Goal: Find contact information: Find contact information

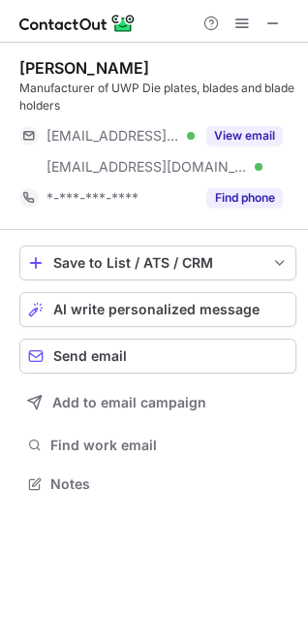
scroll to position [470, 308]
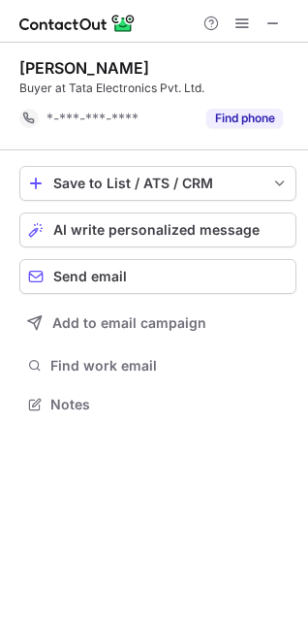
scroll to position [391, 308]
drag, startPoint x: 239, startPoint y: 118, endPoint x: 132, endPoint y: 165, distance: 116.4
click at [128, 161] on div "[PERSON_NAME] Buyer at Tata Electronics Pvt. Ltd. *-***-***-**** Find phone Sav…" at bounding box center [154, 238] width 308 height 391
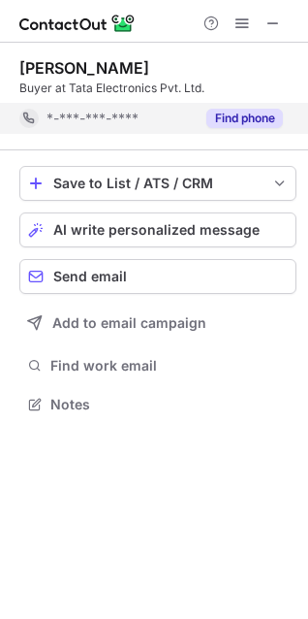
click at [246, 112] on button "Find phone" at bounding box center [245, 118] width 77 height 19
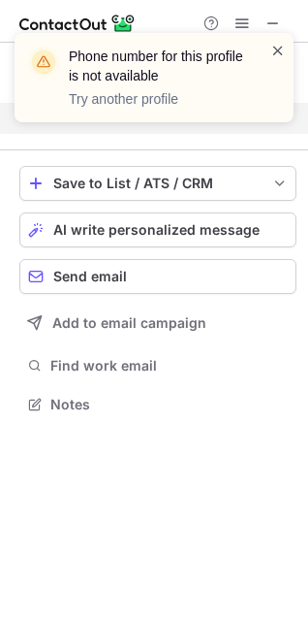
click at [275, 47] on span at bounding box center [279, 50] width 16 height 19
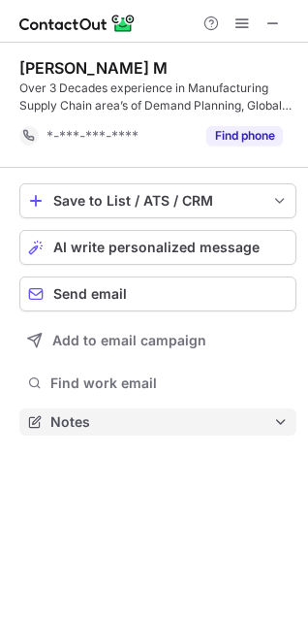
scroll to position [408, 308]
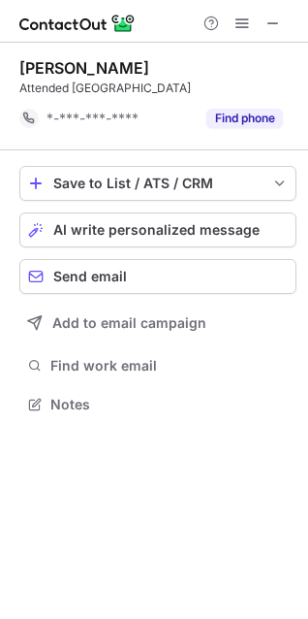
scroll to position [391, 308]
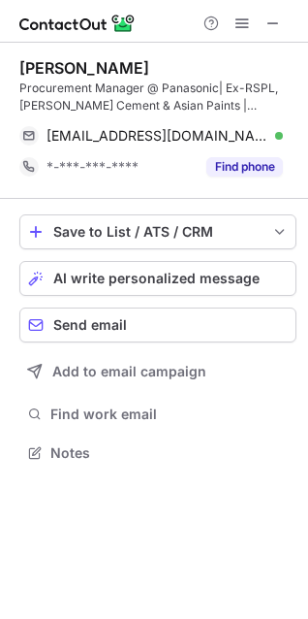
scroll to position [439, 308]
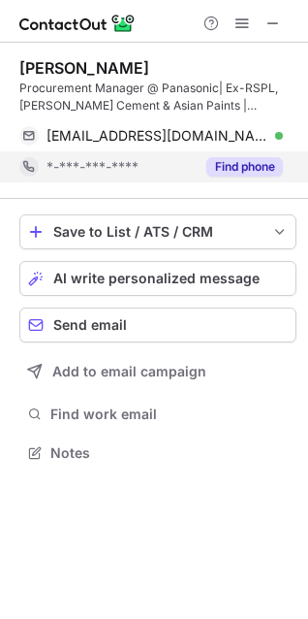
click at [216, 167] on button "Find phone" at bounding box center [245, 166] width 77 height 19
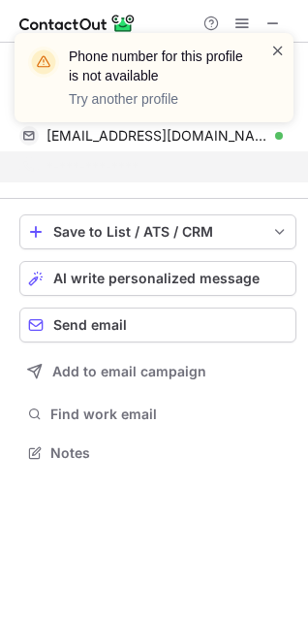
click at [277, 47] on span at bounding box center [279, 50] width 16 height 19
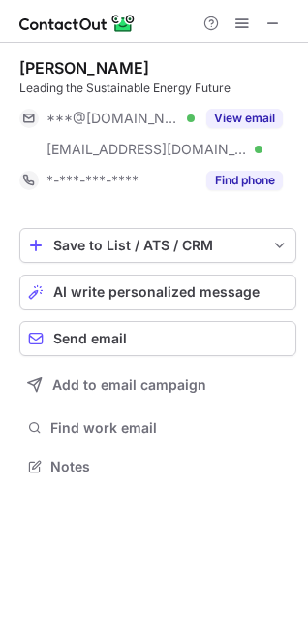
scroll to position [453, 308]
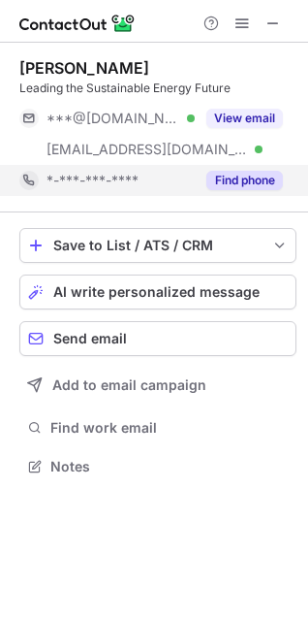
click at [235, 176] on button "Find phone" at bounding box center [245, 180] width 77 height 19
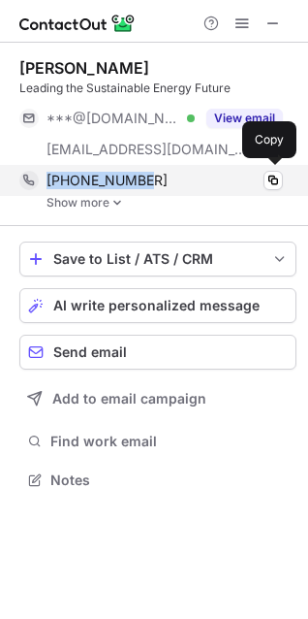
drag, startPoint x: 156, startPoint y: 179, endPoint x: 48, endPoint y: 185, distance: 107.8
click at [48, 185] on div "+17757424606" at bounding box center [165, 180] width 237 height 17
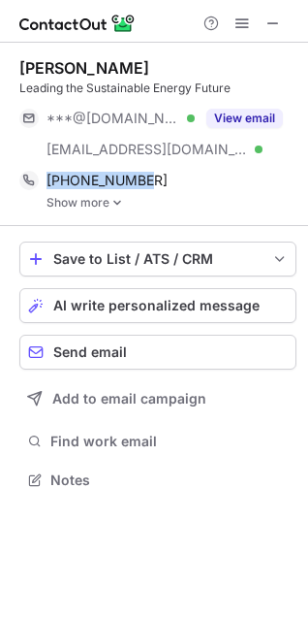
copy span "+17757424606"
click at [98, 204] on link "Show more" at bounding box center [172, 203] width 250 height 14
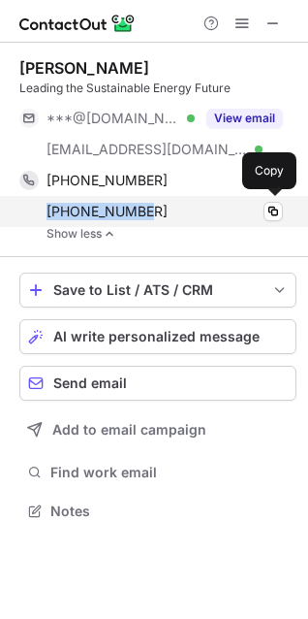
drag, startPoint x: 150, startPoint y: 215, endPoint x: 38, endPoint y: 212, distance: 112.6
click at [38, 212] on div "+17753427200 Copy" at bounding box center [151, 211] width 264 height 31
copy span "+17753427200"
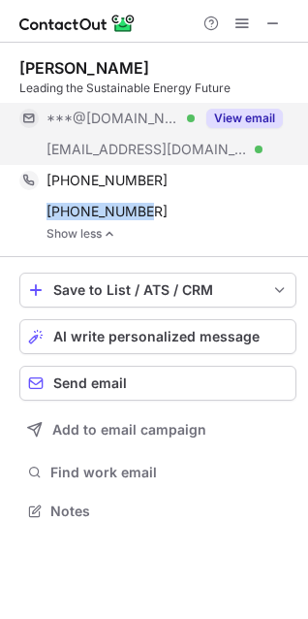
click at [224, 113] on button "View email" at bounding box center [245, 118] width 77 height 19
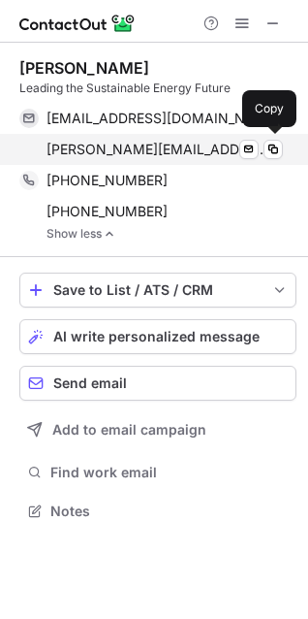
click at [274, 139] on div "patrick.wright@us.panasonic.com Verified Send email Copy" at bounding box center [151, 149] width 264 height 31
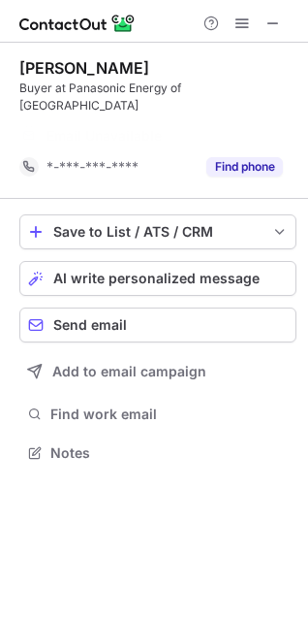
scroll to position [391, 308]
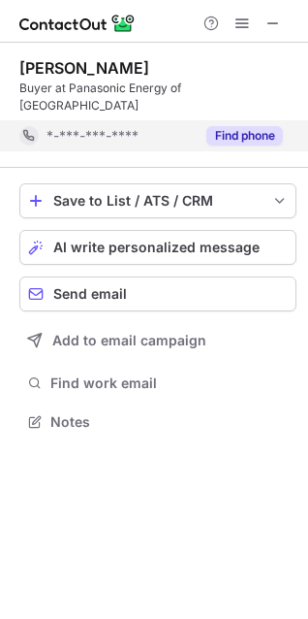
click at [255, 128] on div "Find phone" at bounding box center [239, 135] width 88 height 31
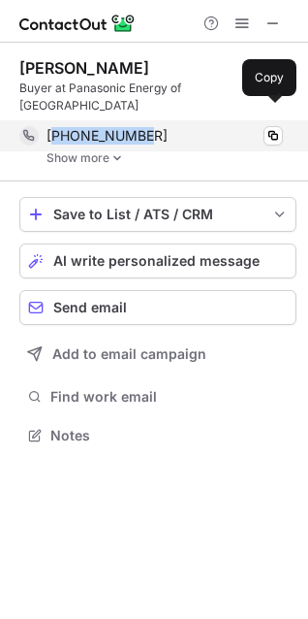
drag, startPoint x: 145, startPoint y: 115, endPoint x: 55, endPoint y: 117, distance: 90.2
click at [55, 127] on div "+12817400030" at bounding box center [165, 135] width 237 height 17
copy span "12817400030"
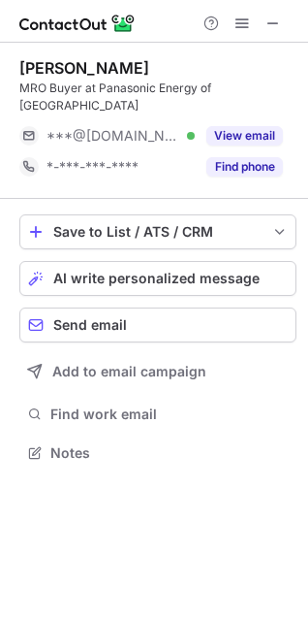
scroll to position [422, 308]
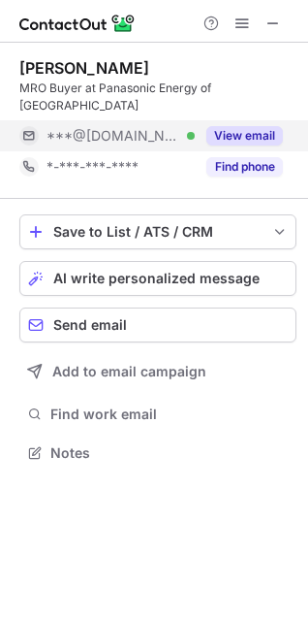
click at [265, 126] on button "View email" at bounding box center [245, 135] width 77 height 19
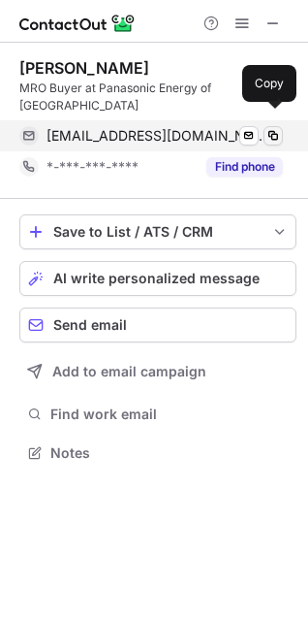
click at [275, 128] on span at bounding box center [274, 136] width 16 height 16
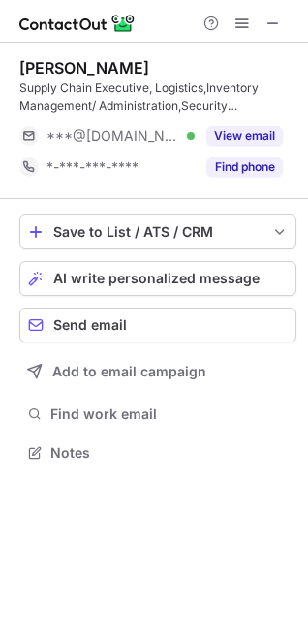
scroll to position [439, 308]
